Goal: Communication & Community: Share content

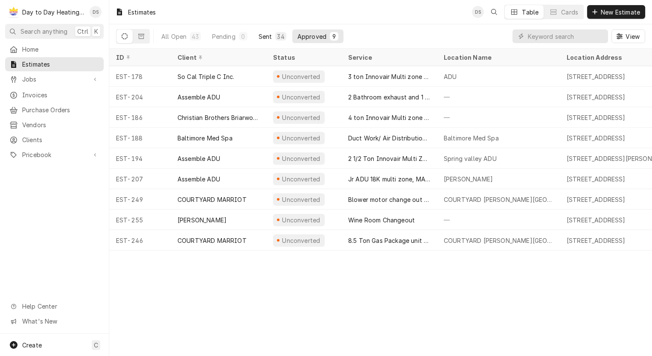
click at [264, 35] on div "Sent" at bounding box center [265, 36] width 14 height 9
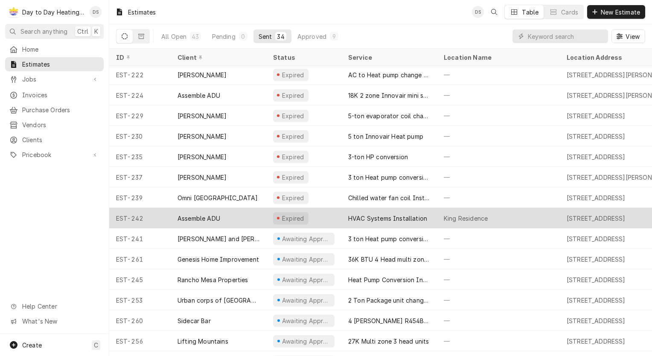
scroll to position [329, 0]
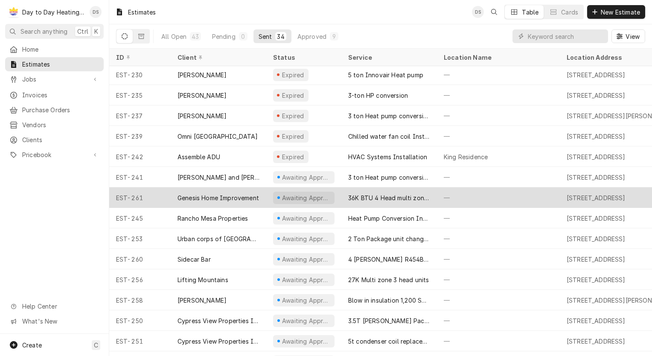
drag, startPoint x: 395, startPoint y: 197, endPoint x: 400, endPoint y: 197, distance: 5.1
click at [395, 197] on div "36K BTU 4 Head multi zone system install" at bounding box center [389, 197] width 82 height 9
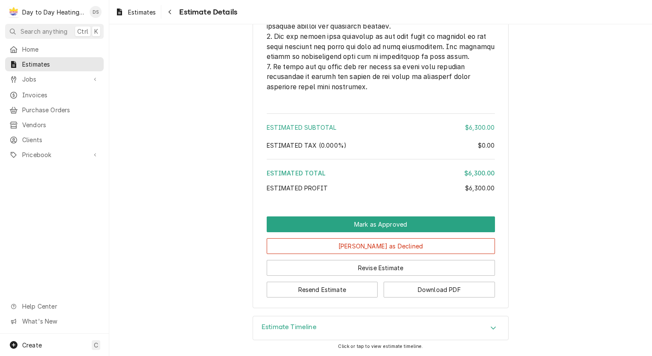
scroll to position [2268, 0]
click at [331, 293] on button "Resend Estimate" at bounding box center [322, 290] width 111 height 16
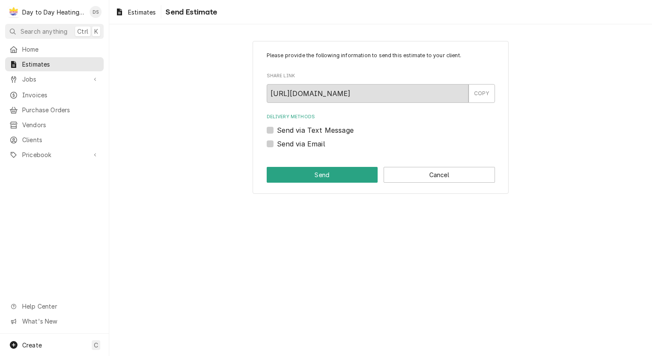
click at [314, 142] on label "Send via Email" at bounding box center [301, 144] width 48 height 10
click at [314, 142] on input "Send via Email" at bounding box center [391, 148] width 228 height 19
checkbox input "true"
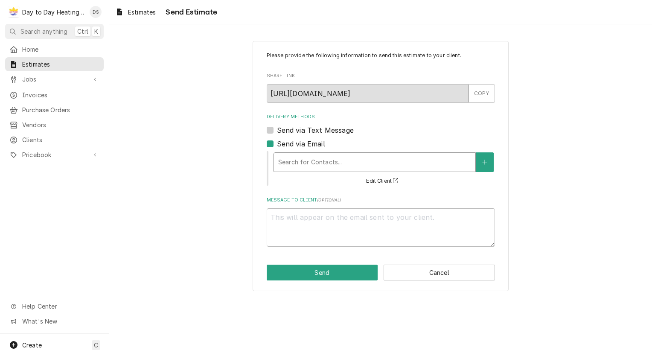
click at [319, 160] on div "Delivery Methods" at bounding box center [374, 161] width 193 height 15
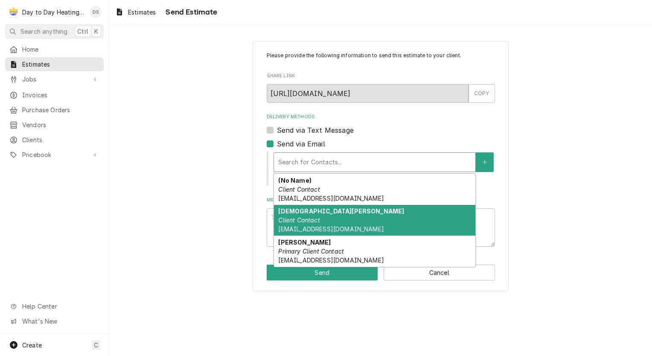
click at [329, 219] on div "Christian Marcilla Client Contact cmancilla.ghi@gmail.com" at bounding box center [374, 220] width 201 height 31
type textarea "x"
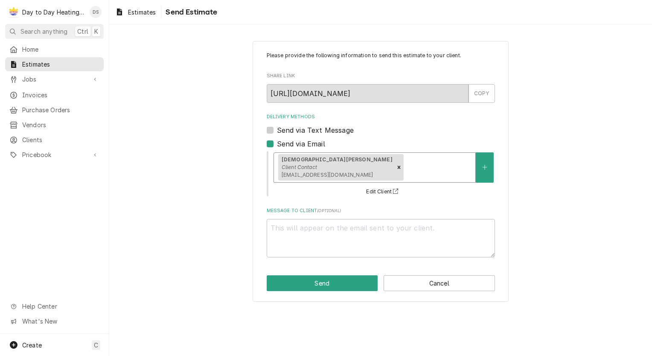
click at [314, 134] on label "Send via Text Message" at bounding box center [315, 130] width 77 height 10
click at [314, 134] on input "Send via Text Message" at bounding box center [391, 134] width 228 height 19
checkbox input "true"
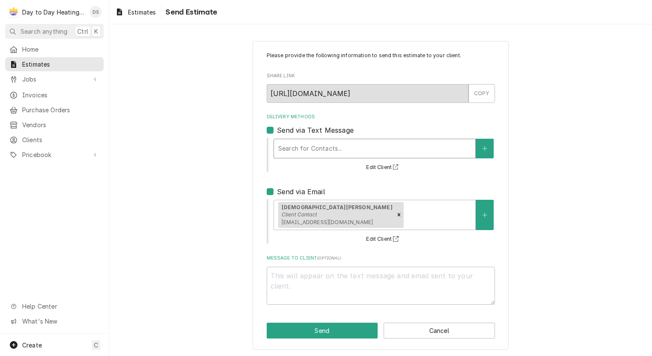
click at [312, 148] on div "Delivery Methods" at bounding box center [374, 148] width 193 height 15
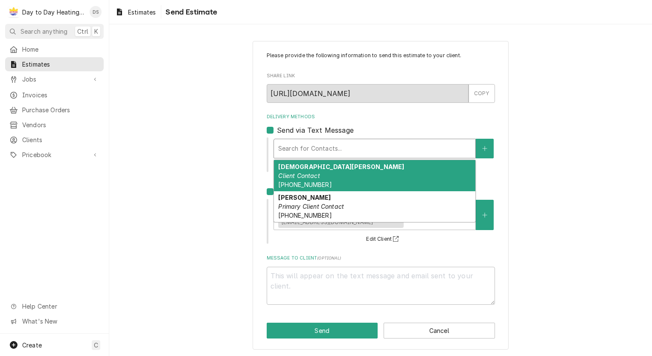
click at [337, 179] on div "Christian Marcilla Client Contact (619) 891-0608" at bounding box center [374, 175] width 201 height 31
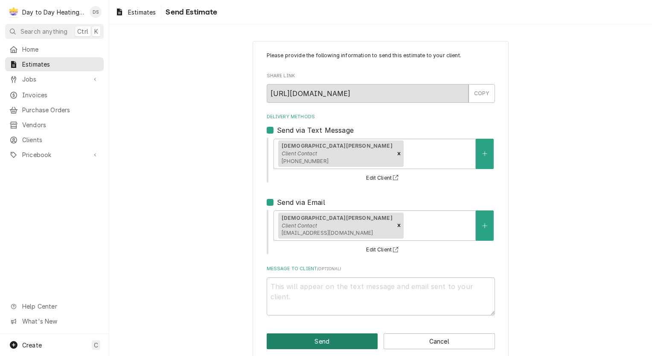
click at [330, 338] on button "Send" at bounding box center [322, 341] width 111 height 16
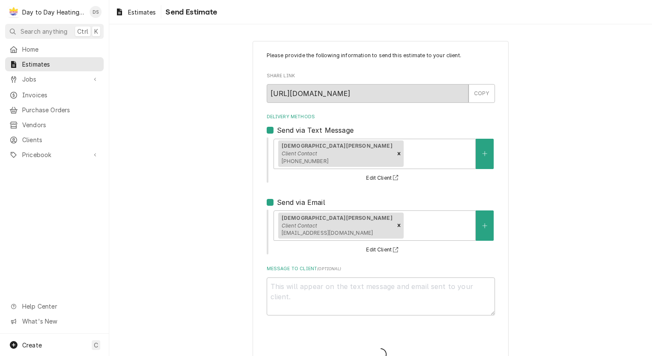
type textarea "x"
